Goal: Information Seeking & Learning: Find specific fact

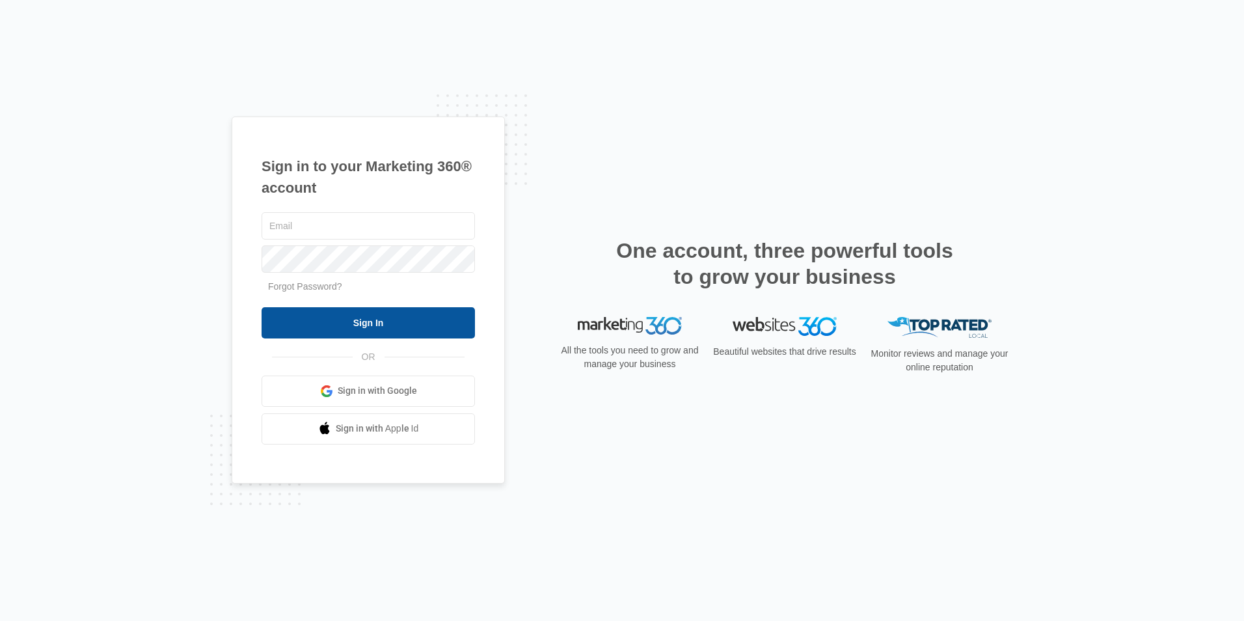
type input "[EMAIL_ADDRESS][DOMAIN_NAME]"
click at [429, 322] on input "Sign In" at bounding box center [368, 322] width 213 height 31
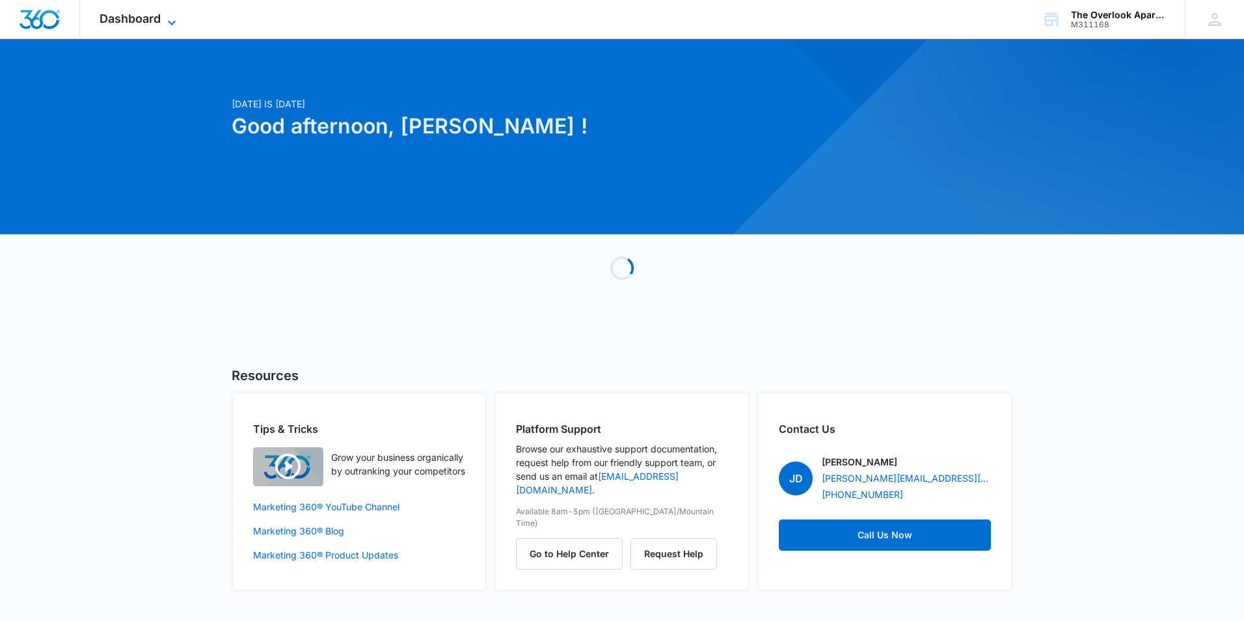
click at [141, 13] on span "Dashboard" at bounding box center [130, 19] width 61 height 14
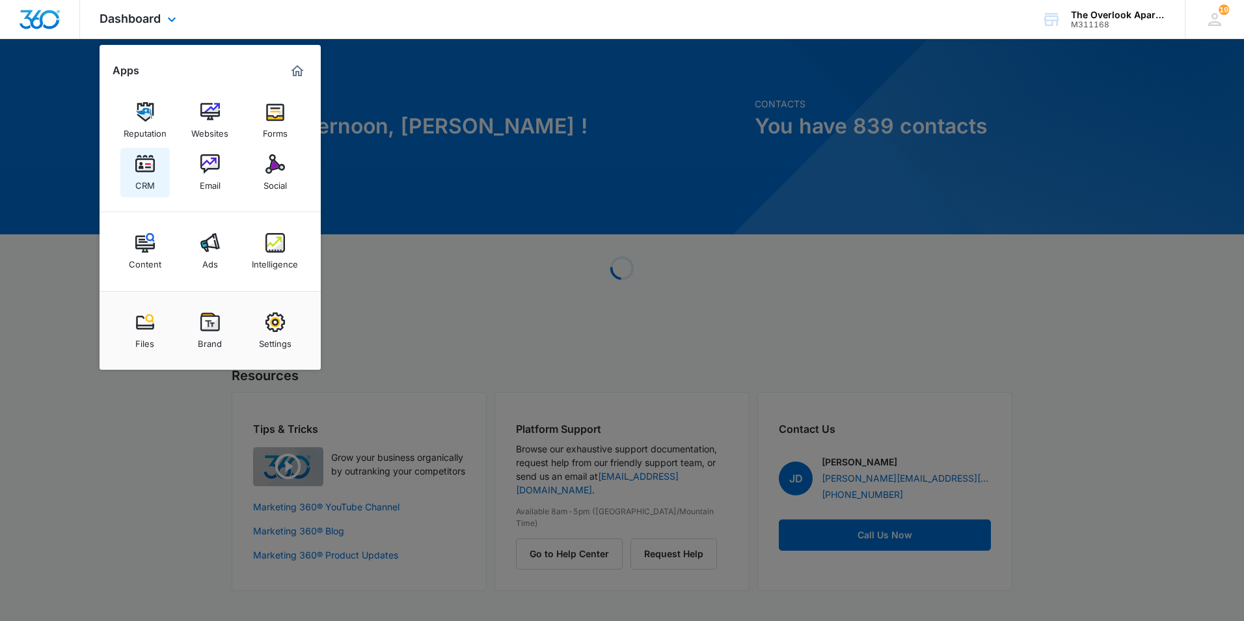
click at [146, 163] on img at bounding box center [145, 164] width 20 height 20
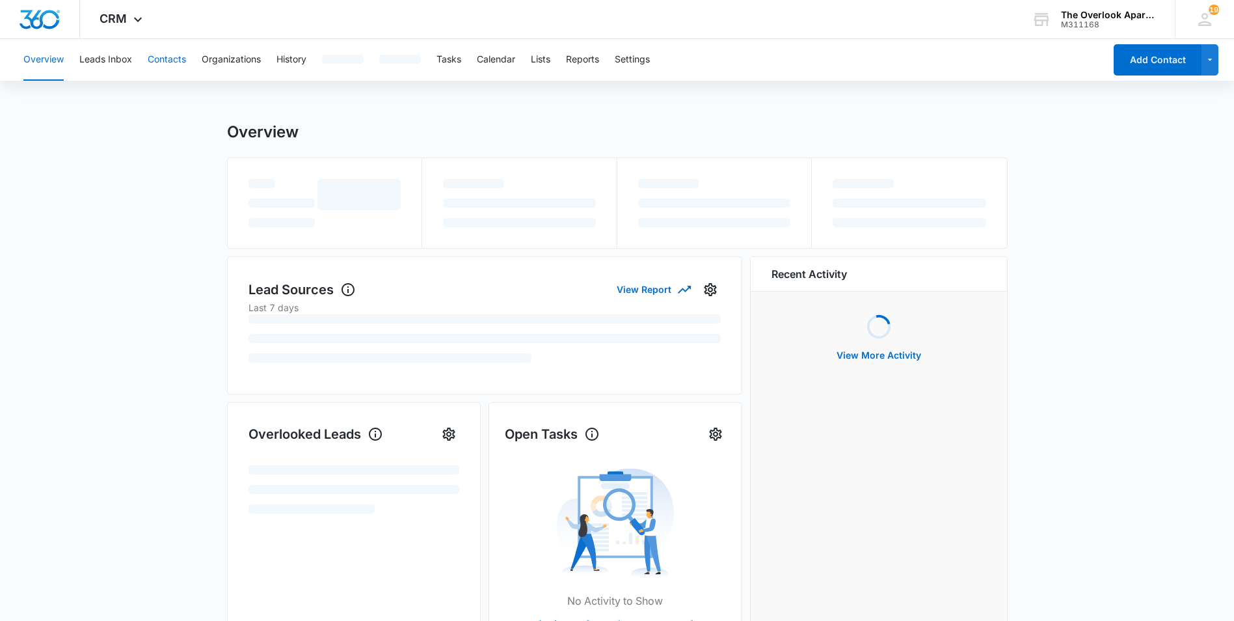
click at [167, 59] on button "Contacts" at bounding box center [167, 60] width 38 height 42
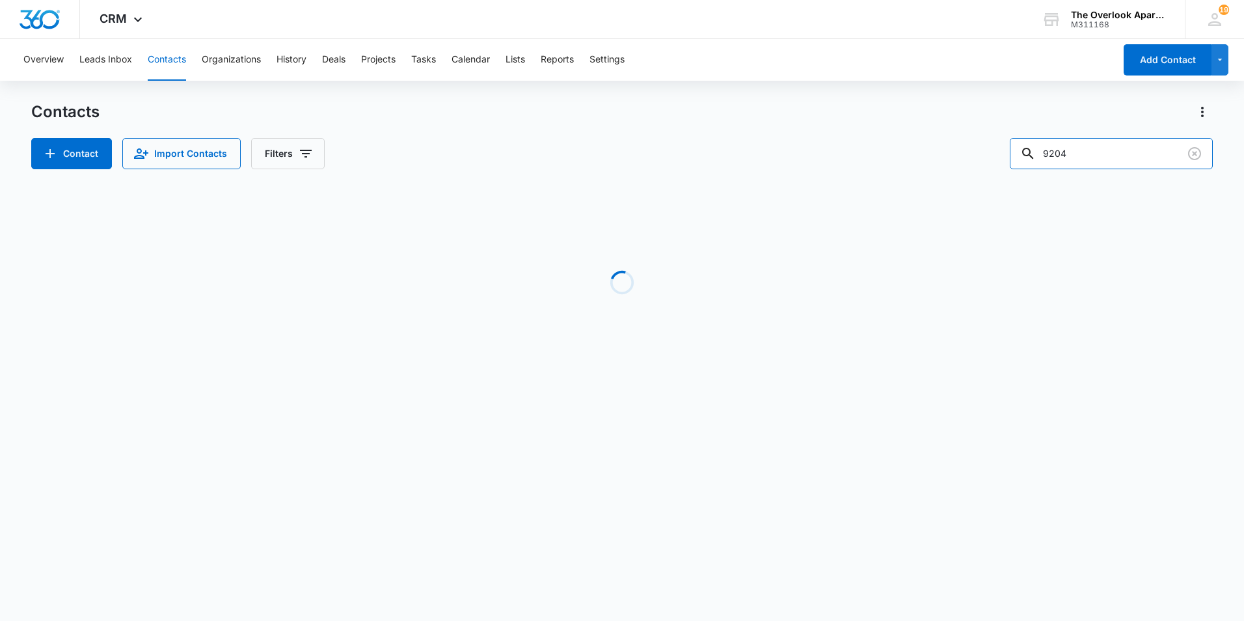
drag, startPoint x: 1118, startPoint y: 156, endPoint x: 935, endPoint y: 173, distance: 184.3
click at [935, 176] on div "Contacts Contact Import Contacts Filters 9204 Loading No Results" at bounding box center [622, 249] width 1182 height 294
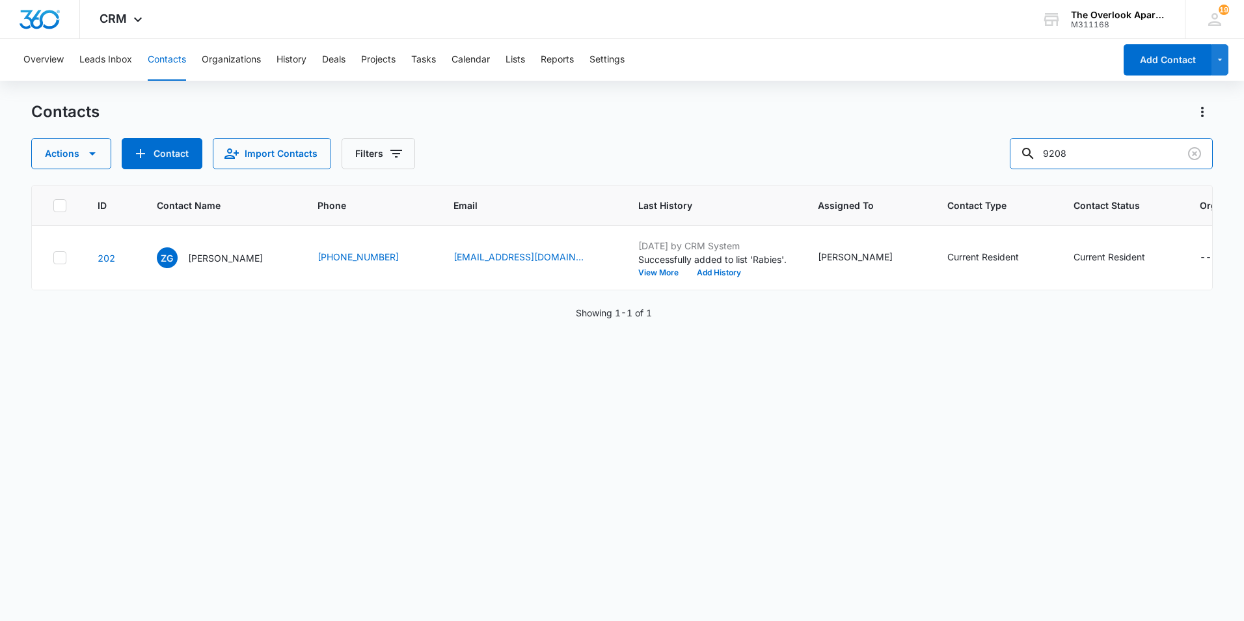
type input "9208"
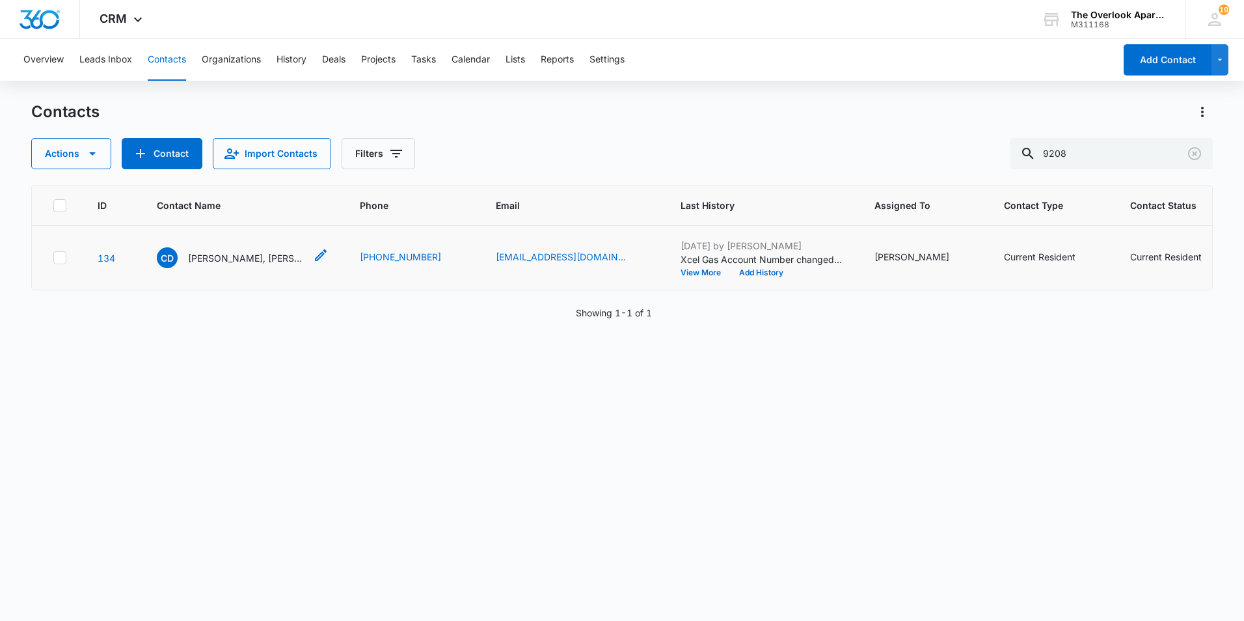
click at [240, 254] on p "[PERSON_NAME], [PERSON_NAME] & [PERSON_NAME]" at bounding box center [246, 258] width 117 height 14
